Goal: Browse casually

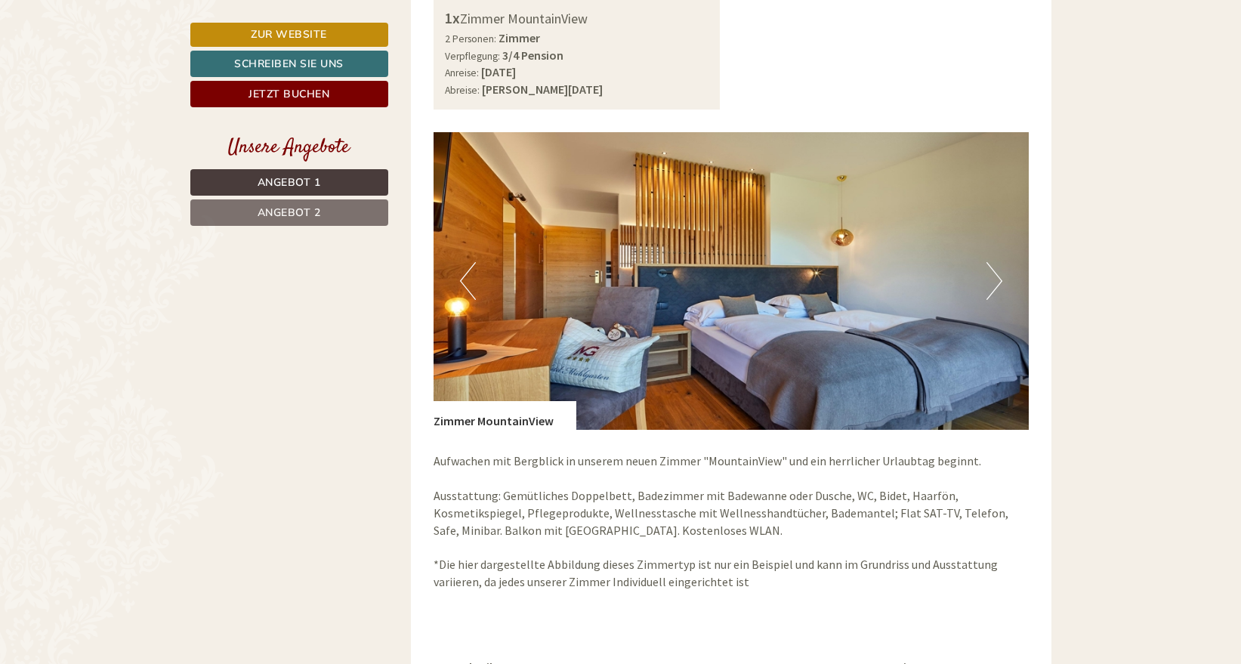
scroll to position [1090, 0]
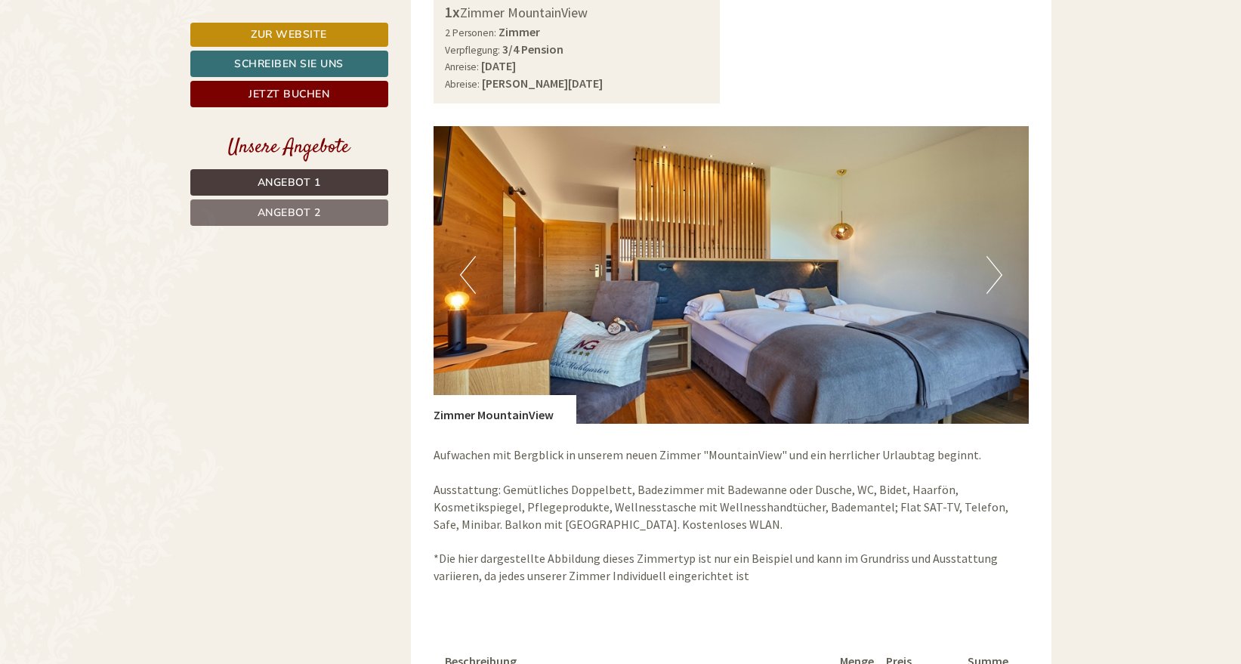
click at [987, 256] on button "Next" at bounding box center [995, 275] width 16 height 38
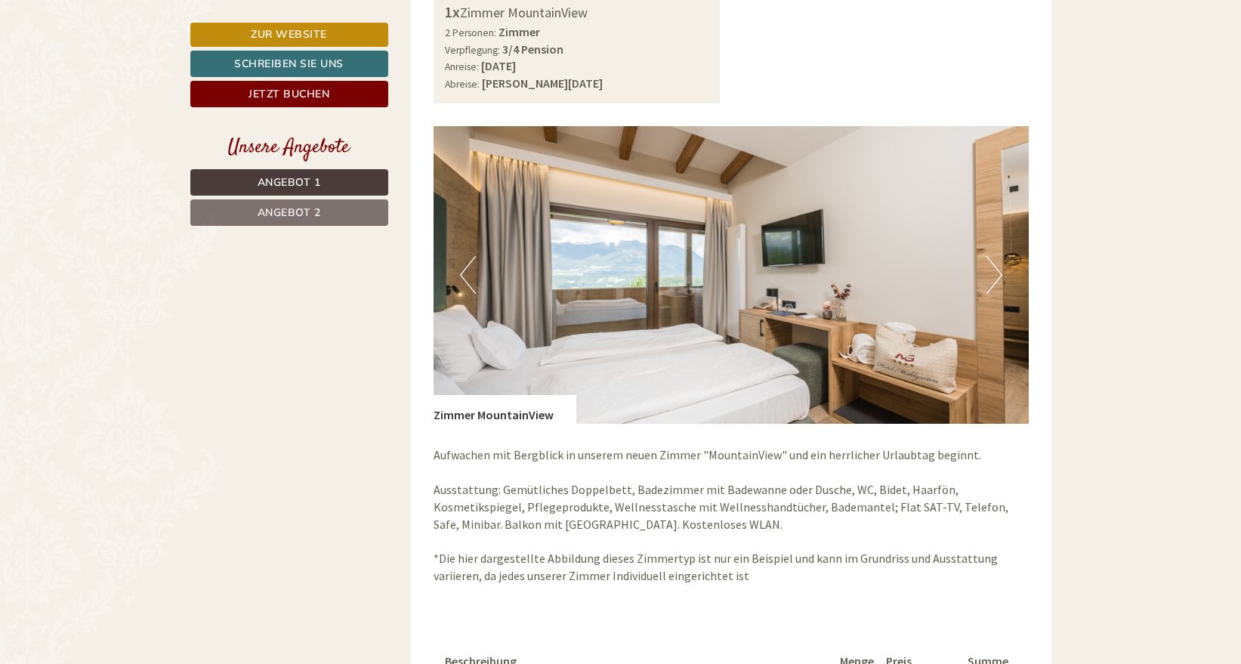
click at [987, 256] on button "Next" at bounding box center [995, 275] width 16 height 38
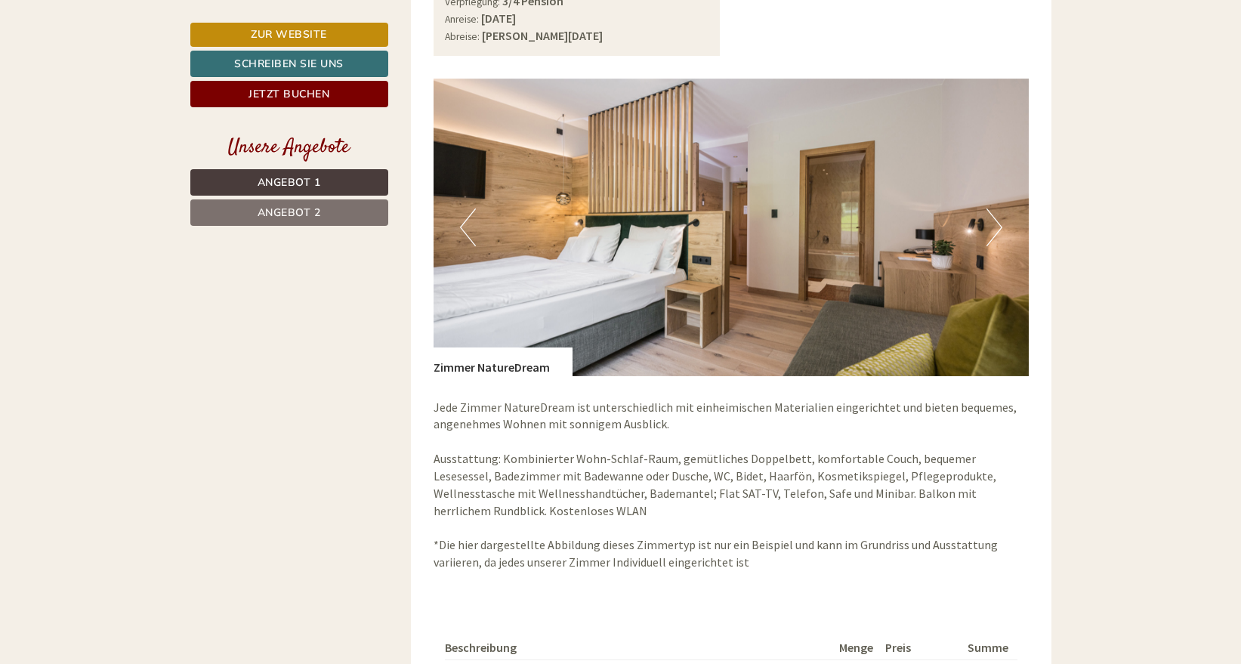
scroll to position [2149, 0]
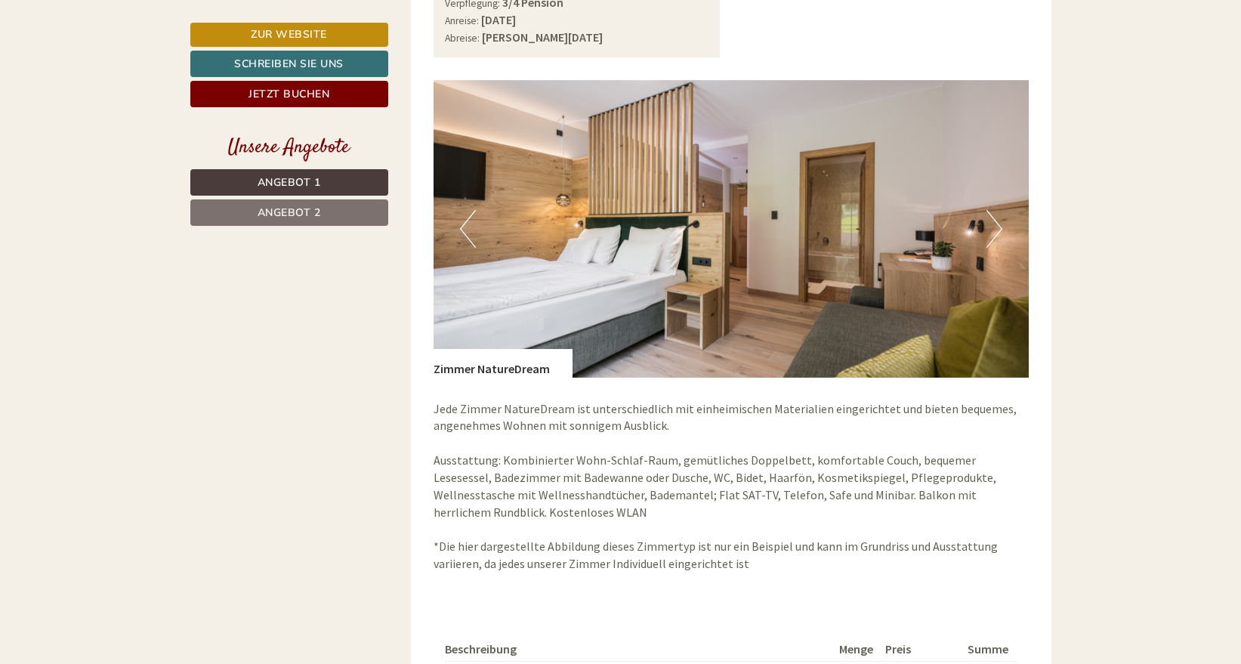
click at [993, 210] on button "Next" at bounding box center [995, 229] width 16 height 38
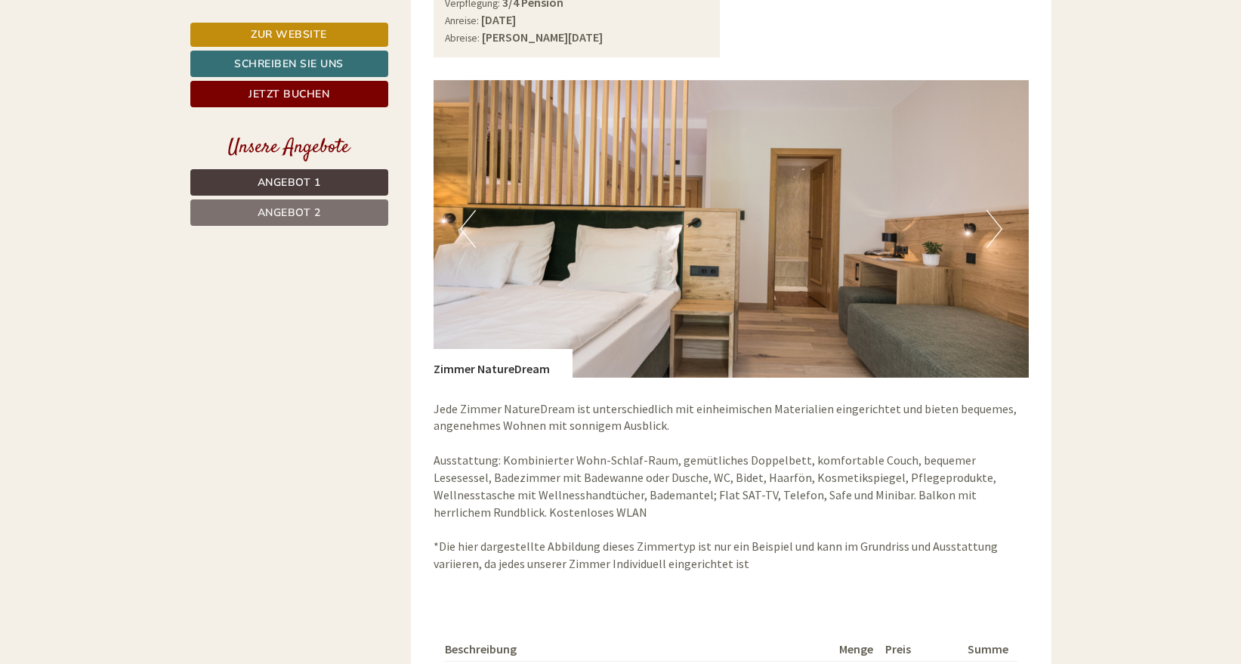
click at [993, 210] on button "Next" at bounding box center [995, 229] width 16 height 38
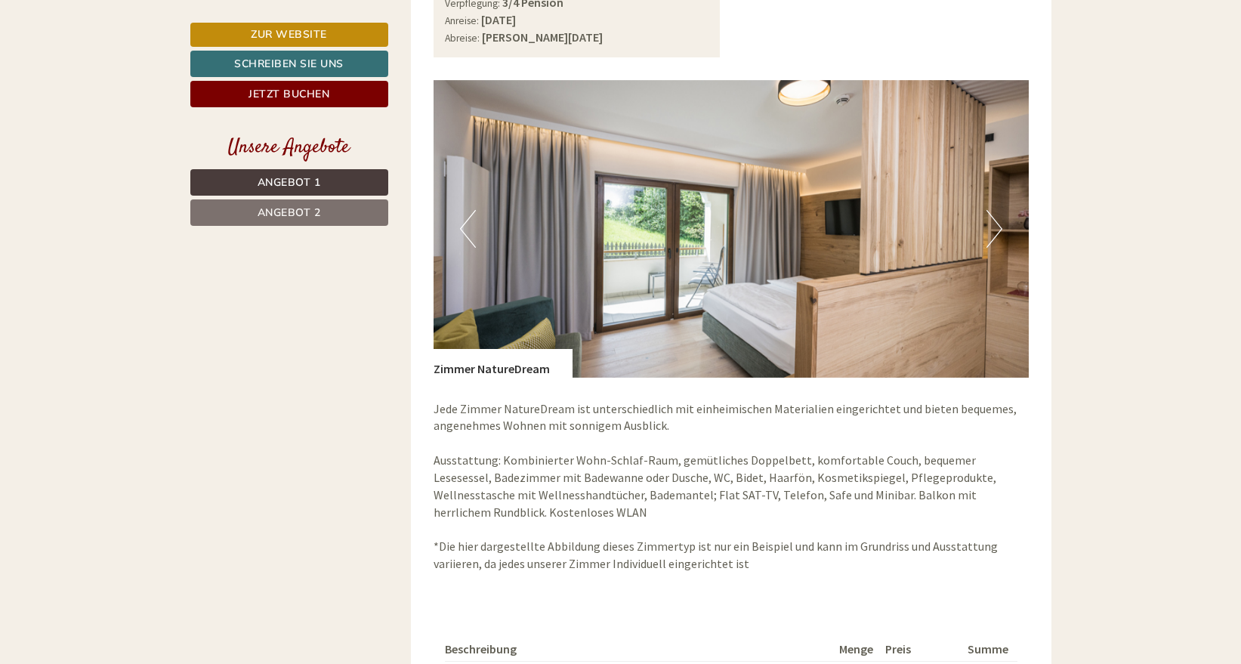
click at [993, 210] on button "Next" at bounding box center [995, 229] width 16 height 38
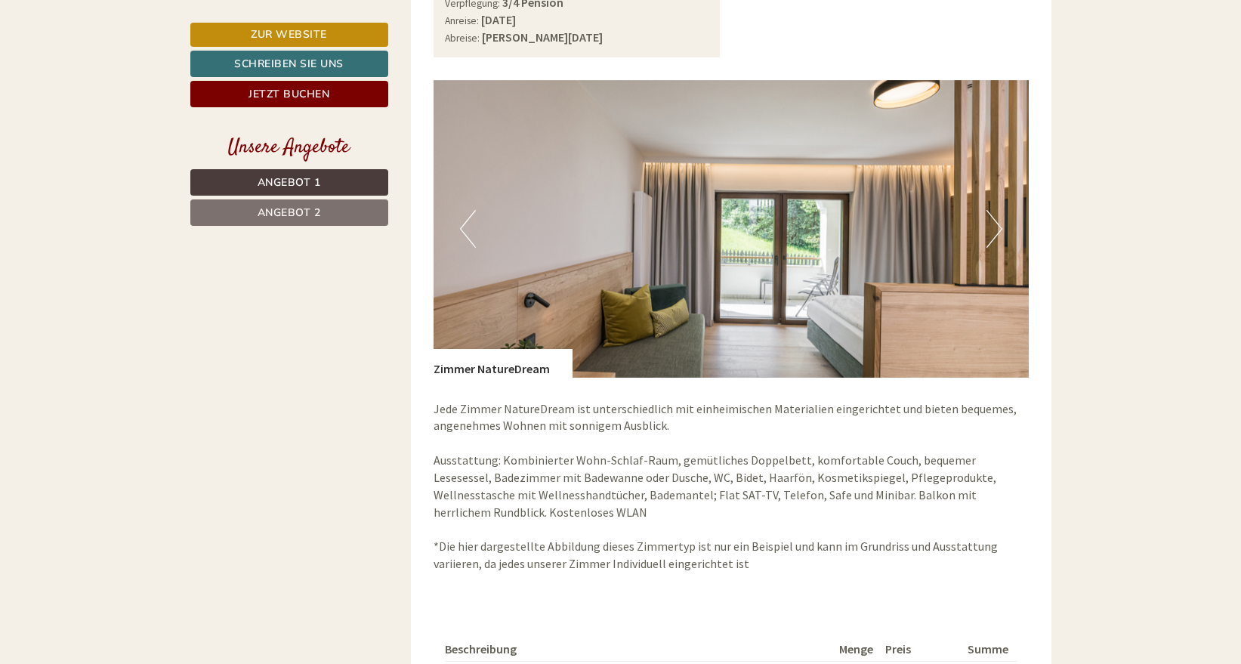
click at [993, 210] on button "Next" at bounding box center [995, 229] width 16 height 38
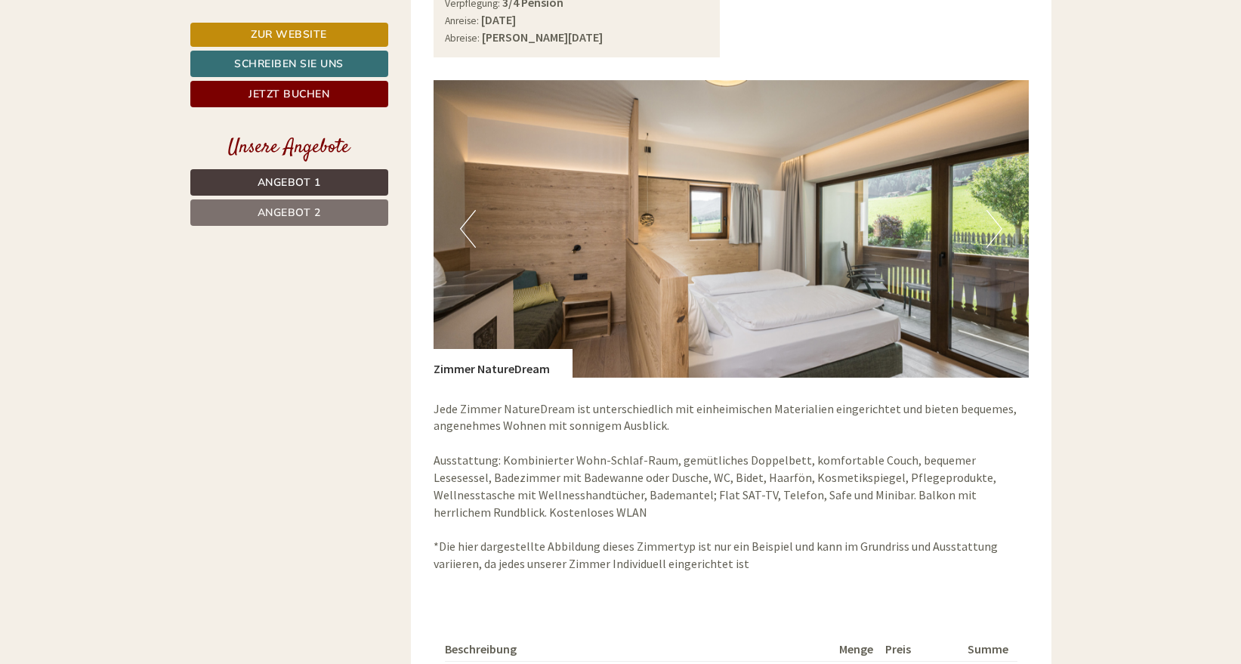
click at [993, 210] on button "Next" at bounding box center [995, 229] width 16 height 38
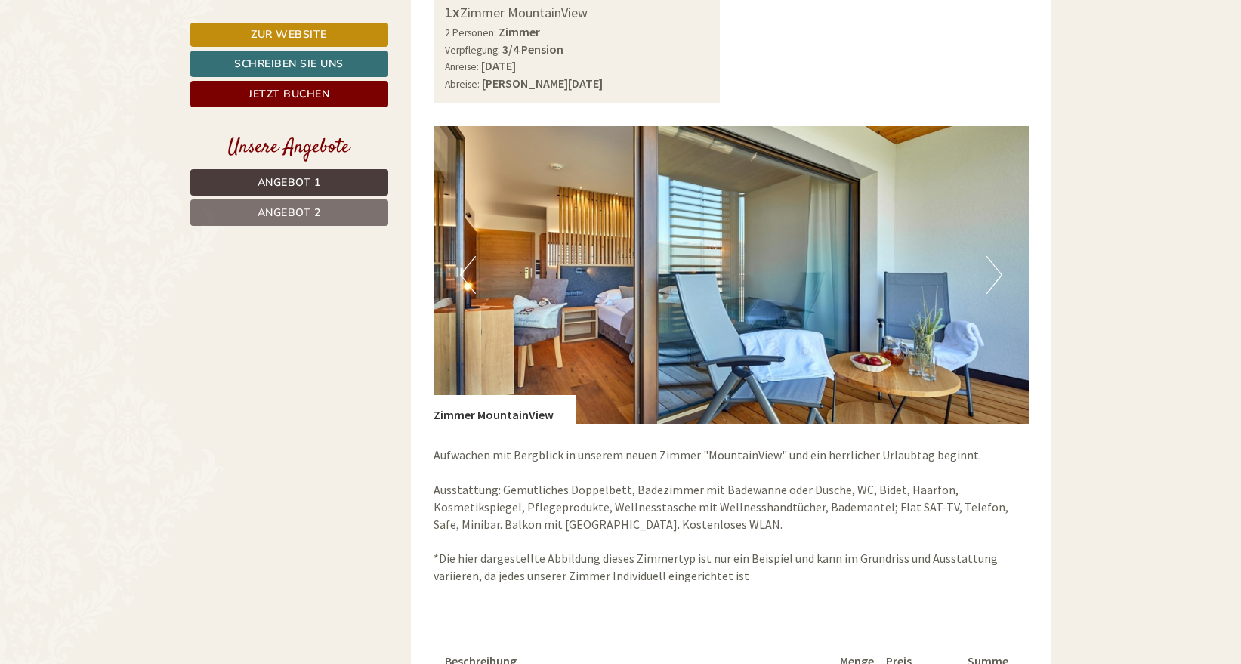
scroll to position [1096, 0]
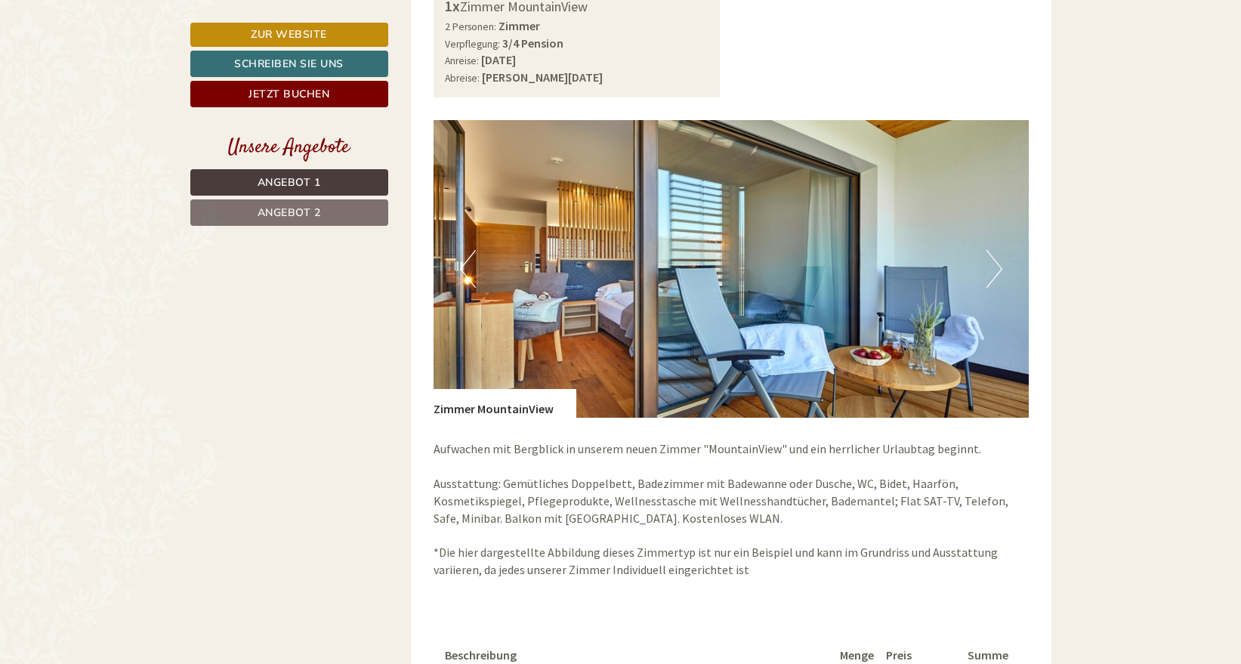
click at [981, 267] on img at bounding box center [731, 269] width 595 height 298
click at [999, 261] on button "Next" at bounding box center [995, 269] width 16 height 38
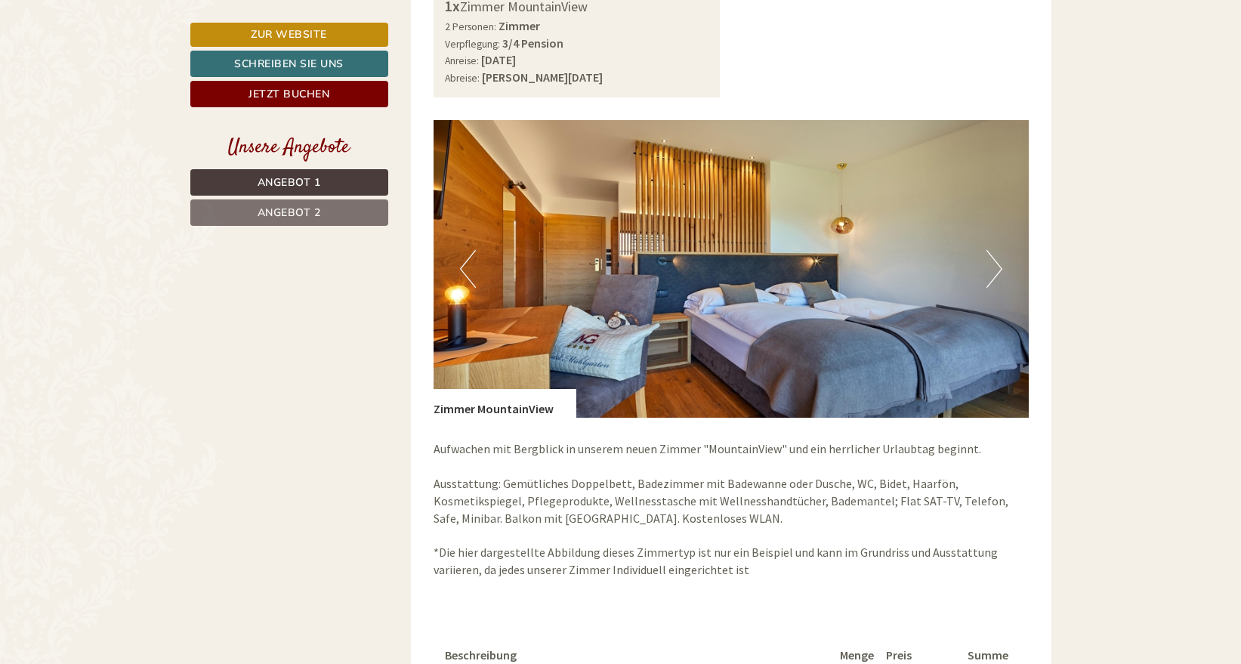
click at [997, 261] on button "Next" at bounding box center [995, 269] width 16 height 38
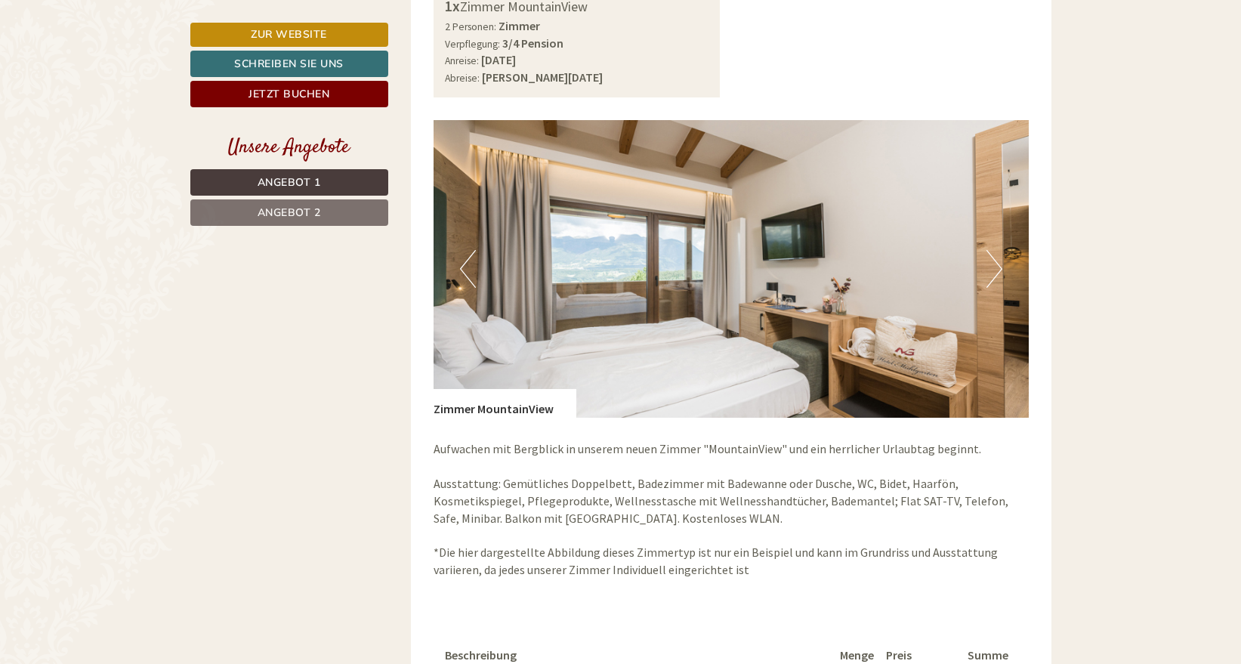
click at [997, 261] on button "Next" at bounding box center [995, 269] width 16 height 38
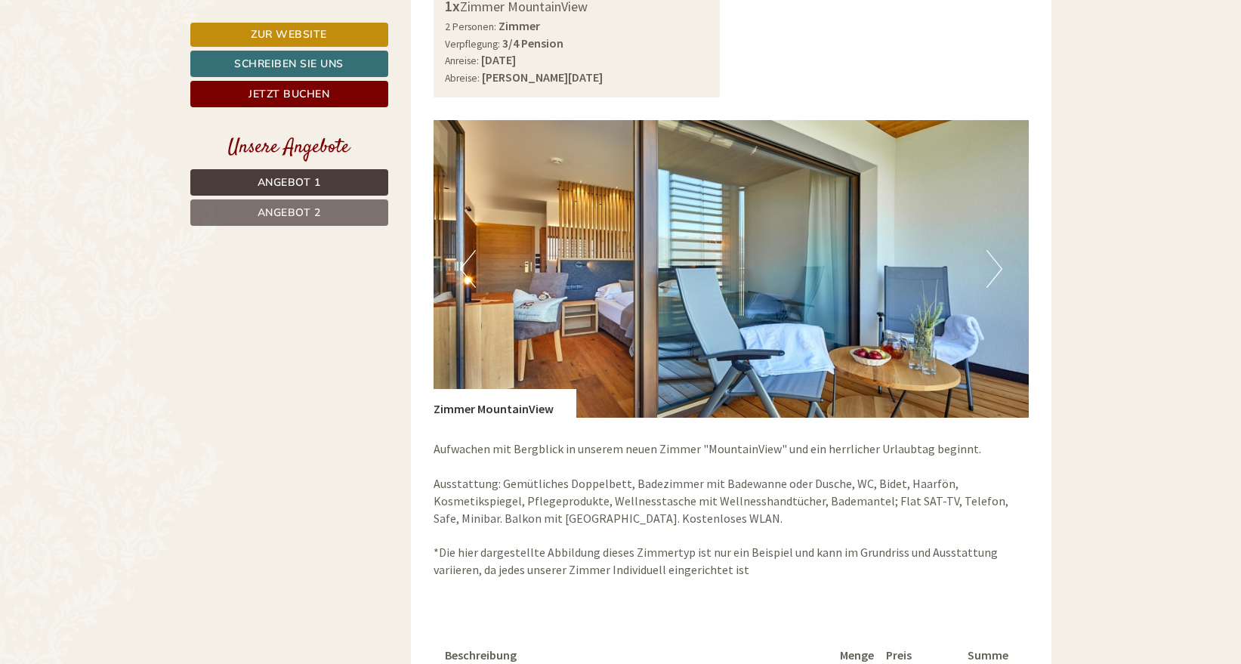
click at [997, 261] on button "Next" at bounding box center [995, 269] width 16 height 38
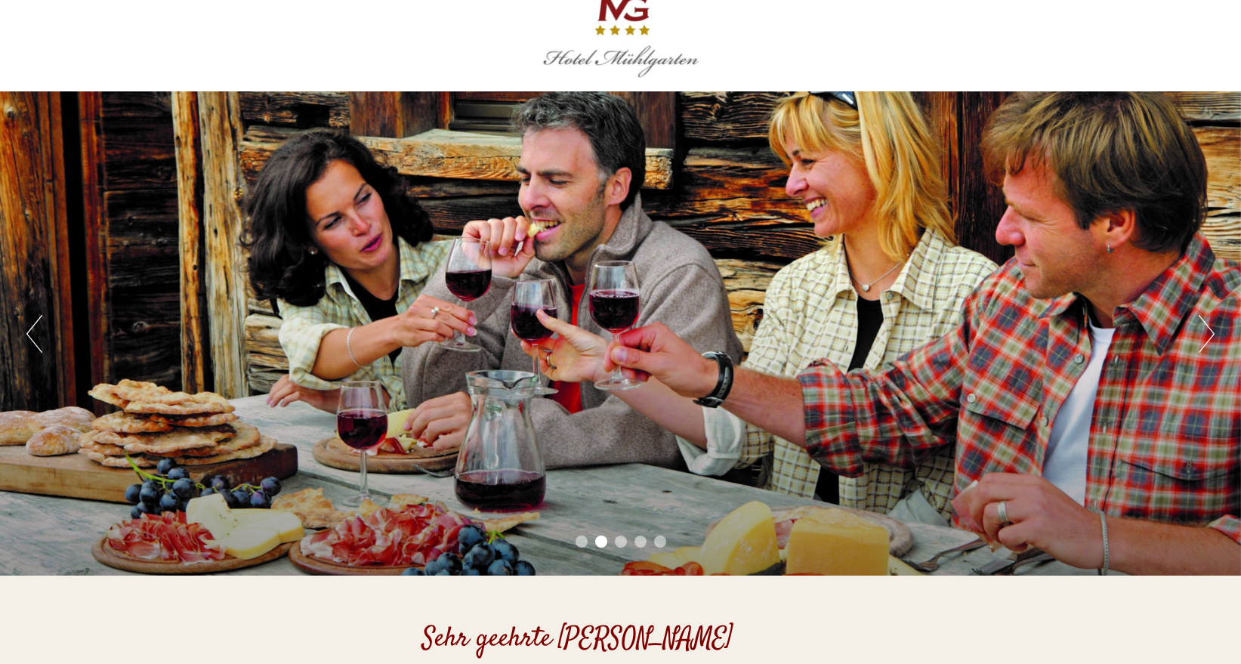
scroll to position [0, 0]
